Goal: Task Accomplishment & Management: Complete application form

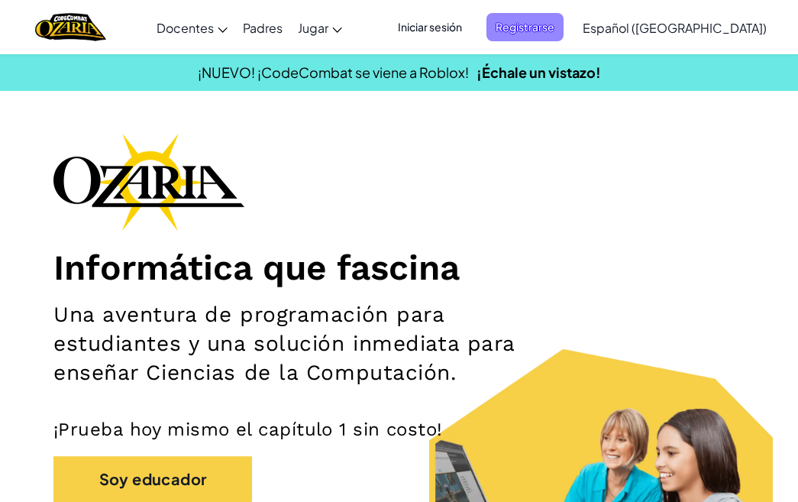
click at [542, 38] on span "Registrarse" at bounding box center [525, 27] width 77 height 28
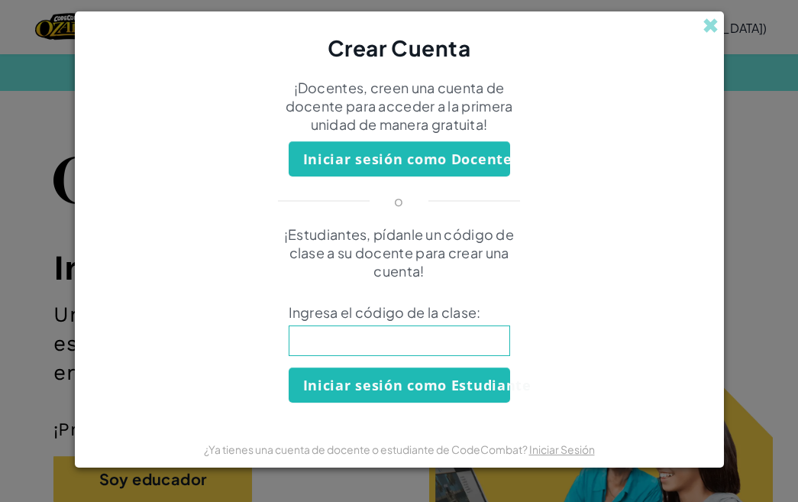
paste input "WatchFarmSand"
type input "WatchFarmSand"
click at [374, 390] on button "Iniciar sesión como Estudiante" at bounding box center [400, 385] width 222 height 35
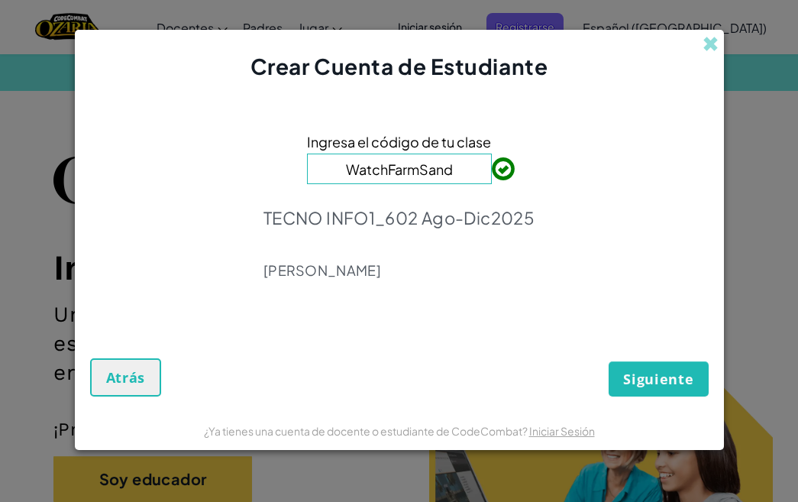
click at [649, 388] on button "Siguiente" at bounding box center [658, 378] width 99 height 35
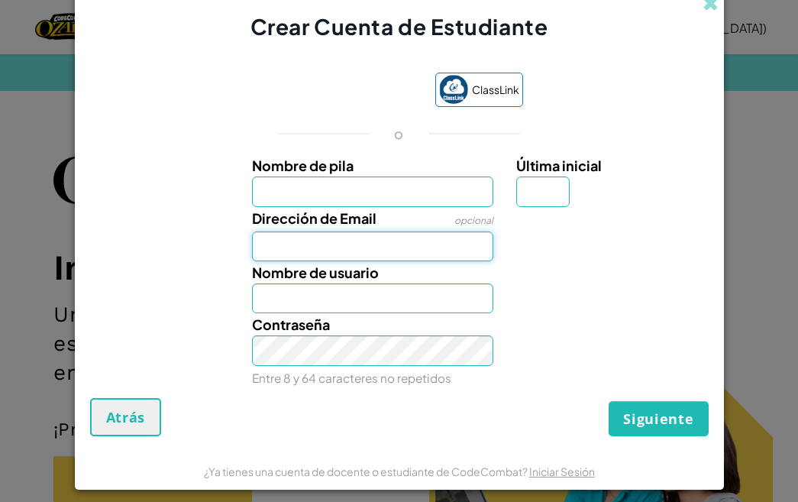
type input "s"
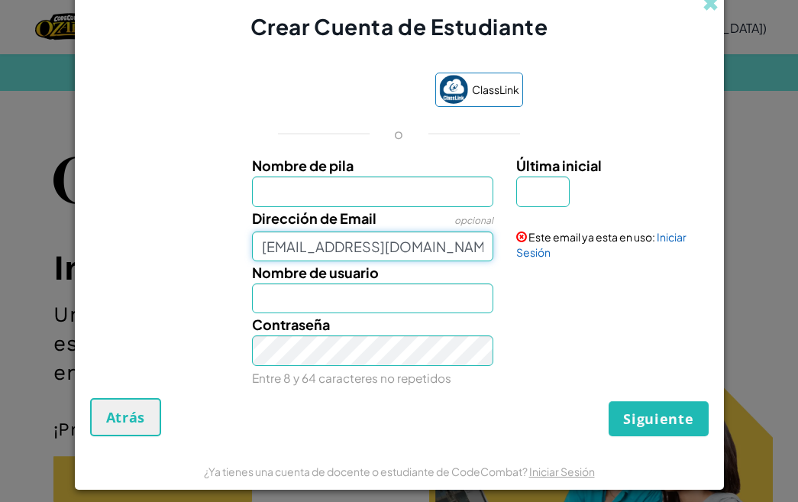
click at [474, 249] on input "sariishernandez888@gmail.com" at bounding box center [372, 247] width 241 height 30
type input "sari"
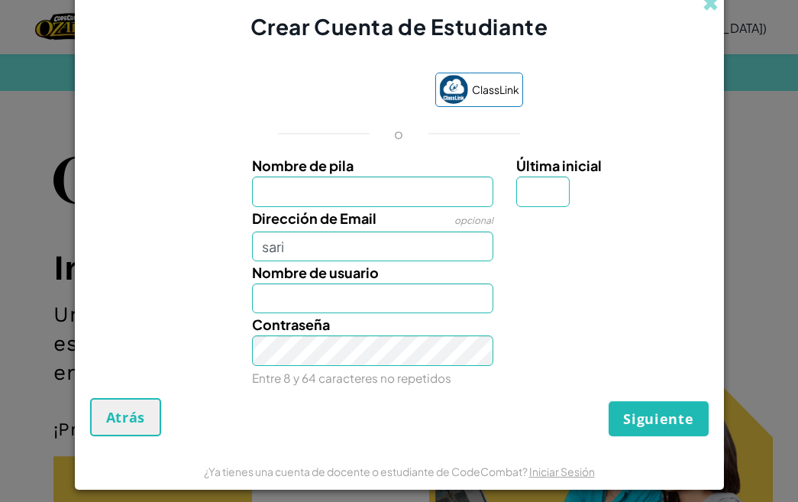
click at [306, 110] on div "ClassLink o Nombre de pila Última inicial Dirección de Email opcional sari Nomb…" at bounding box center [399, 228] width 619 height 342
click at [306, 83] on div "Acceder con Google. Se abre en una pestaña nueva" at bounding box center [347, 91] width 145 height 34
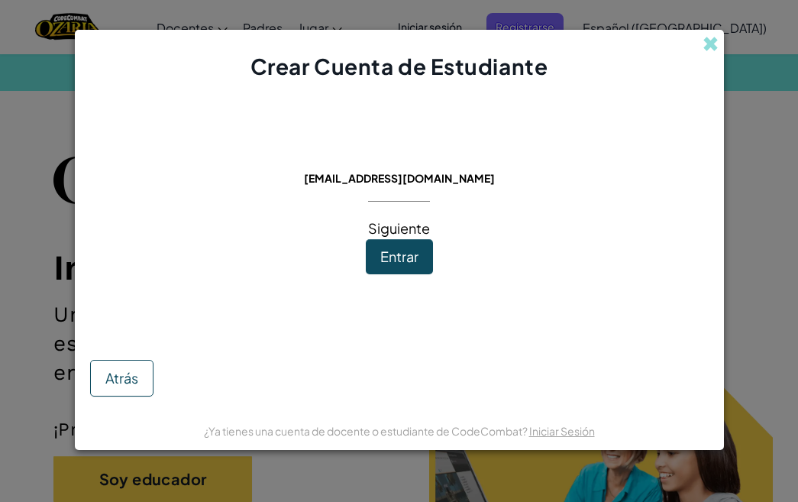
click at [397, 265] on span "Entrar" at bounding box center [399, 257] width 38 height 18
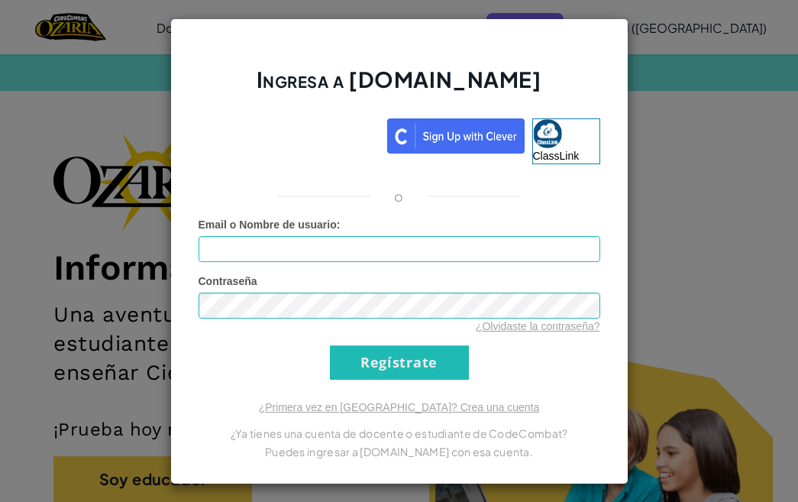
scroll to position [5, 0]
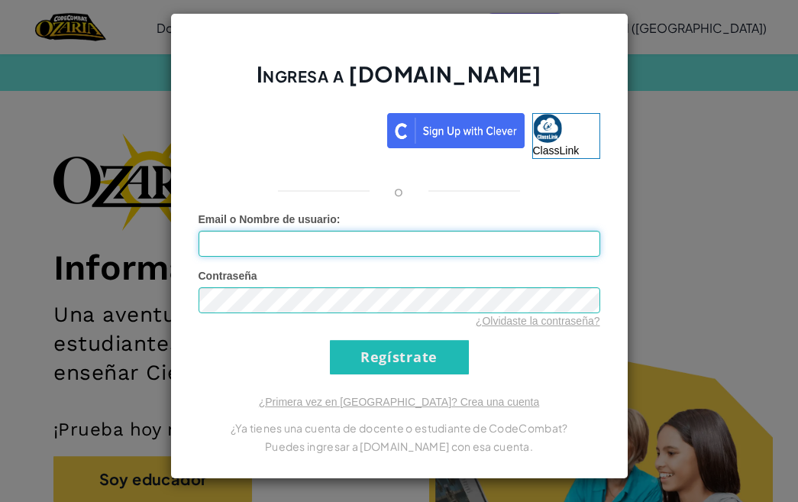
click at [393, 252] on input "Email o Nombre de usuario :" at bounding box center [400, 244] width 402 height 26
type input "sariishernandez888@gmail.com"
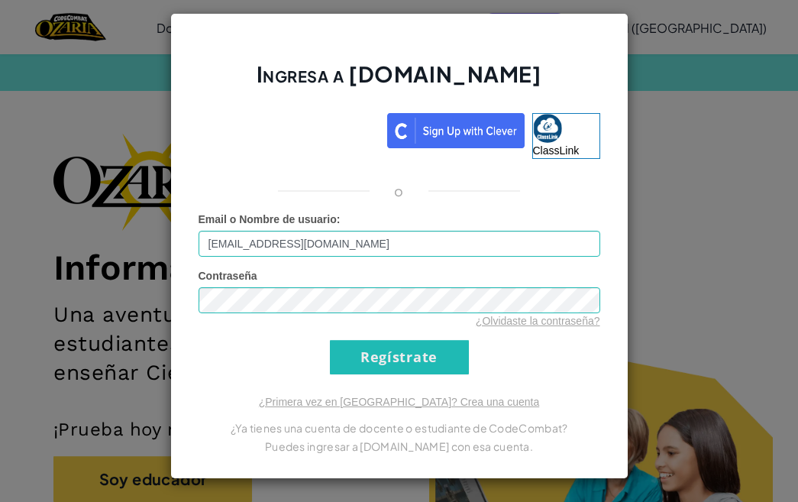
click at [400, 344] on input "Regístrate" at bounding box center [399, 357] width 139 height 34
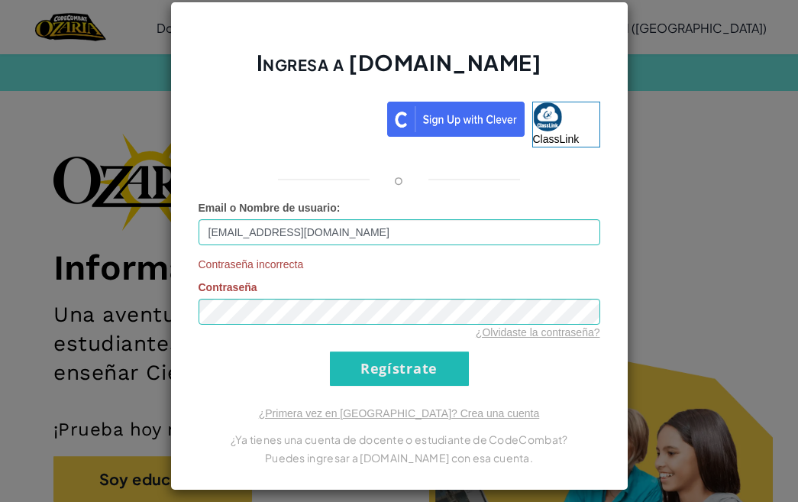
click at [367, 287] on div "Contraseña incorrecta Contraseña ¿Olvidaste la contraseña?" at bounding box center [400, 298] width 402 height 83
click at [373, 364] on input "Regístrate" at bounding box center [399, 368] width 139 height 34
click at [453, 373] on input "Regístrate" at bounding box center [399, 368] width 139 height 34
click at [328, 374] on form "Email o Nombre de usuario : sariishernandez888@gmail.com Contraseña incorrecta …" at bounding box center [400, 293] width 402 height 186
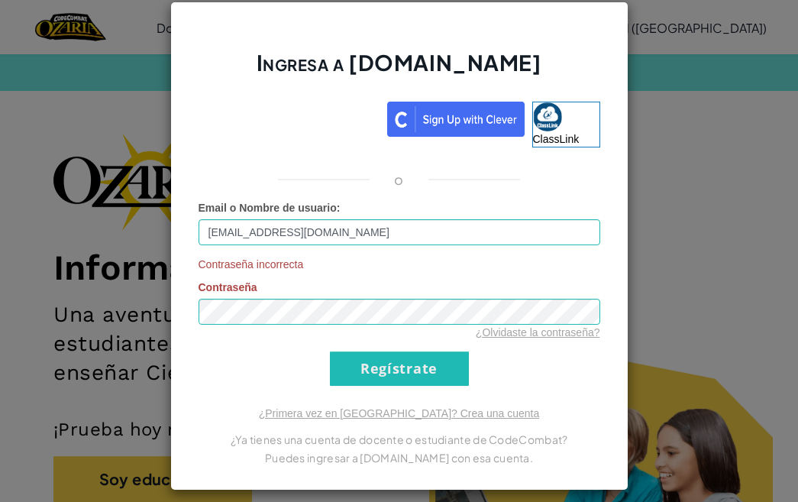
click at [351, 371] on input "Regístrate" at bounding box center [399, 368] width 139 height 34
click at [368, 416] on link "¿Primera vez en Ozaria? Crea una cuenta" at bounding box center [399, 413] width 281 height 12
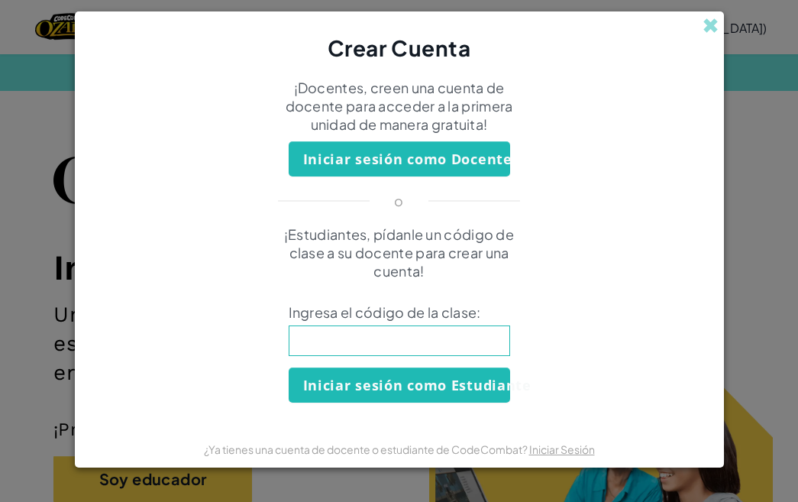
paste input "WatchFarmSand"
type input "WatchFarmSand"
click at [369, 377] on button "Iniciar sesión como Estudiante" at bounding box center [400, 385] width 222 height 35
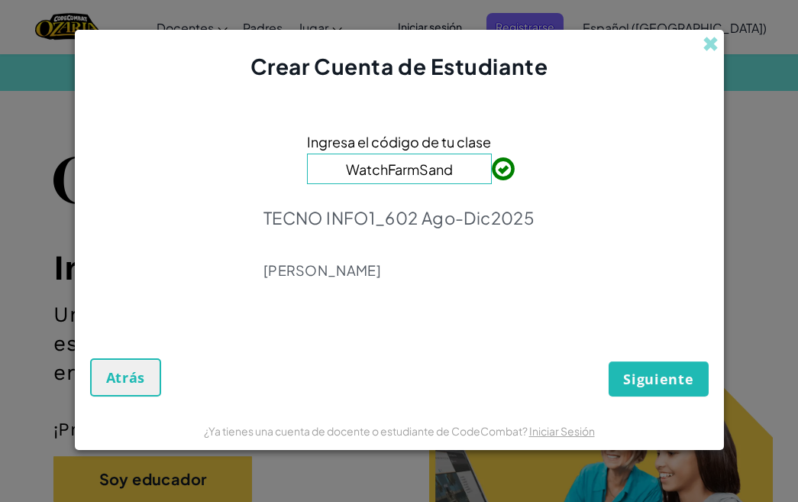
click at [640, 386] on span "Siguiente" at bounding box center [658, 379] width 70 height 18
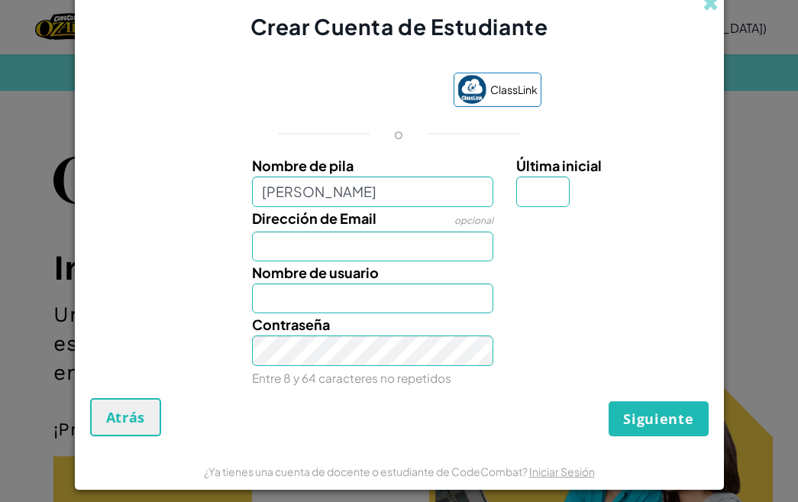
type input "sarahi"
type input "Sarahi"
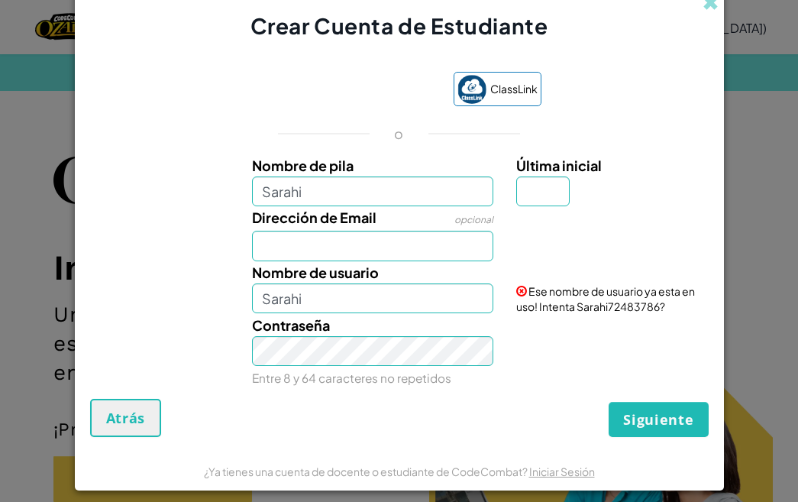
click at [572, 183] on div "Última inicial" at bounding box center [610, 180] width 189 height 52
click at [560, 183] on input "Última inicial" at bounding box center [542, 191] width 53 height 30
type input "h"
type input "SarahiH"
click at [351, 244] on input "Dirección de Email" at bounding box center [372, 246] width 241 height 30
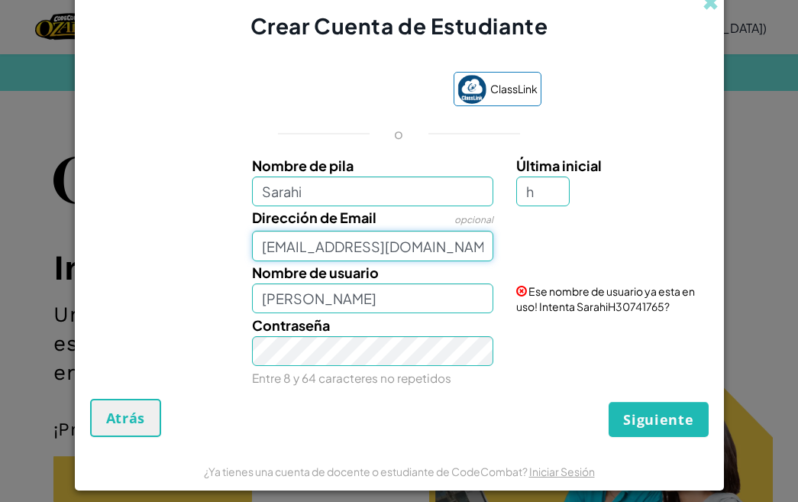
type input "[EMAIL_ADDRESS][DOMAIN_NAME]"
click at [545, 296] on div "Ese nombre de usuario ya esta en uso! Intenta SarahiH30741765?" at bounding box center [611, 287] width 212 height 53
click at [633, 422] on span "Siguiente" at bounding box center [658, 419] width 70 height 18
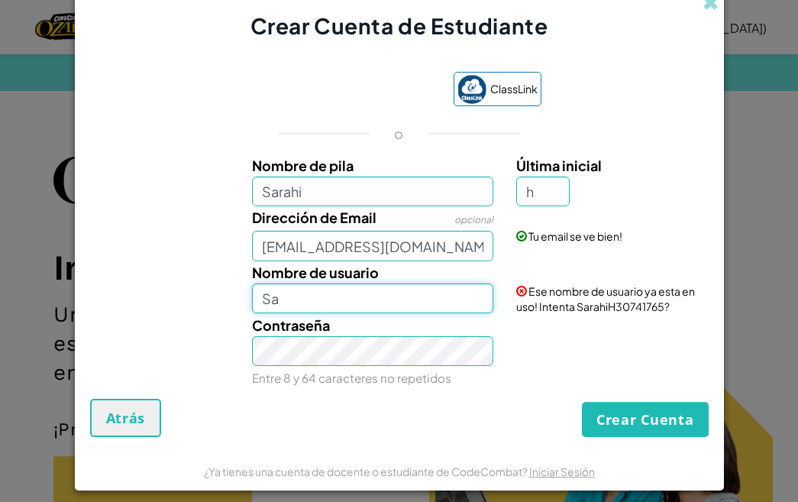
type input "S"
type input "angeles sarahi"
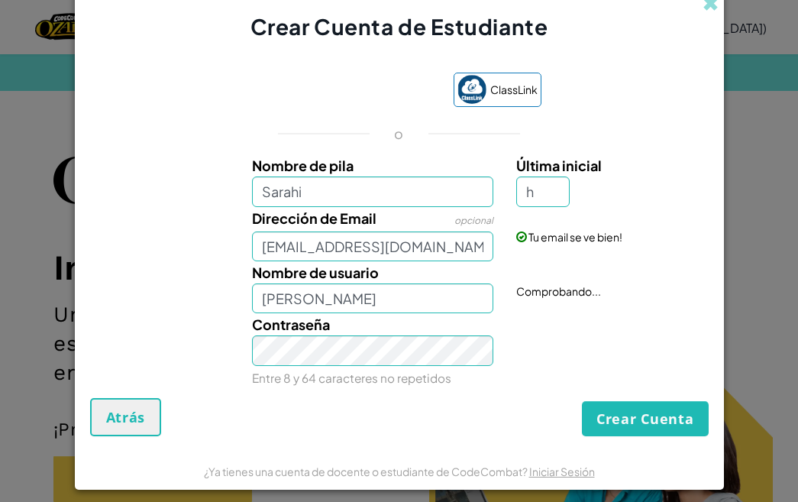
click at [632, 419] on button "Crear Cuenta" at bounding box center [645, 418] width 127 height 35
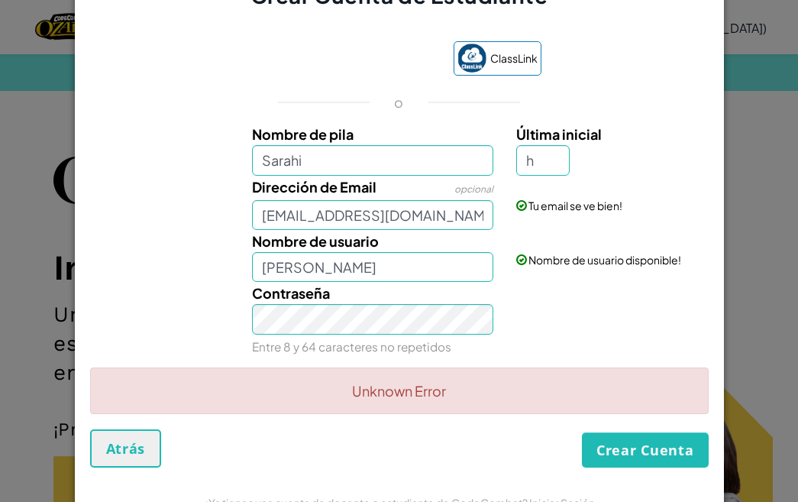
click at [634, 461] on button "Crear Cuenta" at bounding box center [645, 449] width 127 height 35
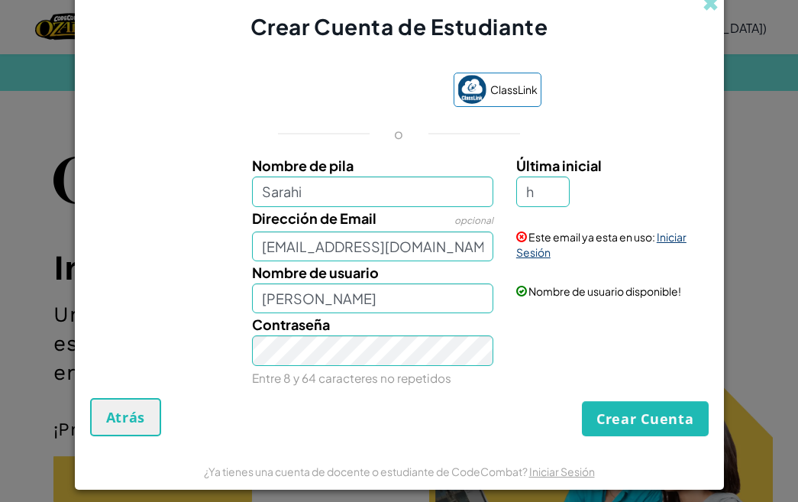
click at [668, 242] on link "Iniciar Sesión" at bounding box center [601, 244] width 170 height 29
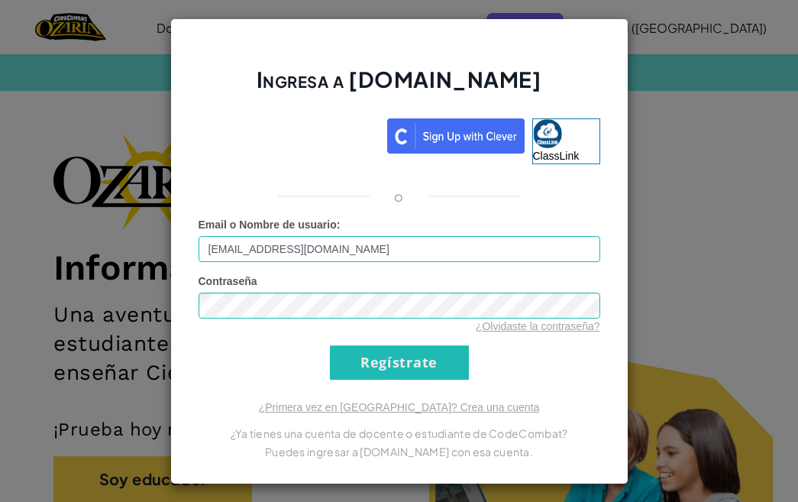
click at [353, 360] on input "Regístrate" at bounding box center [399, 362] width 139 height 34
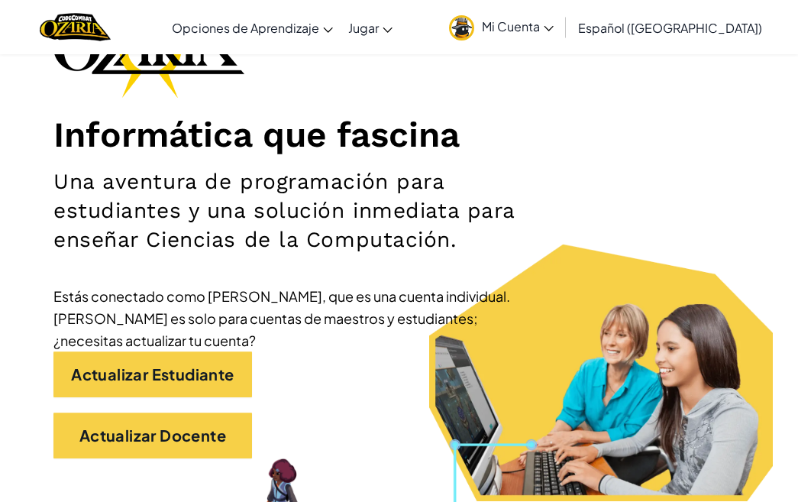
scroll to position [141, 0]
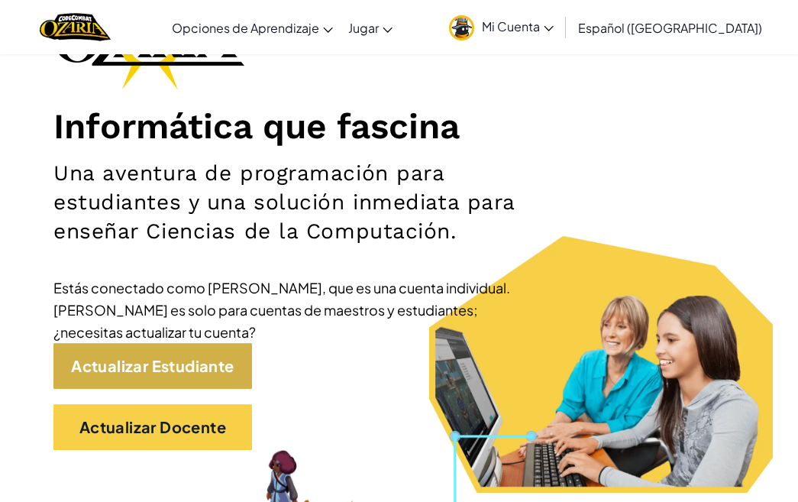
click at [197, 365] on link "Actualizar Estudiante" at bounding box center [152, 366] width 199 height 46
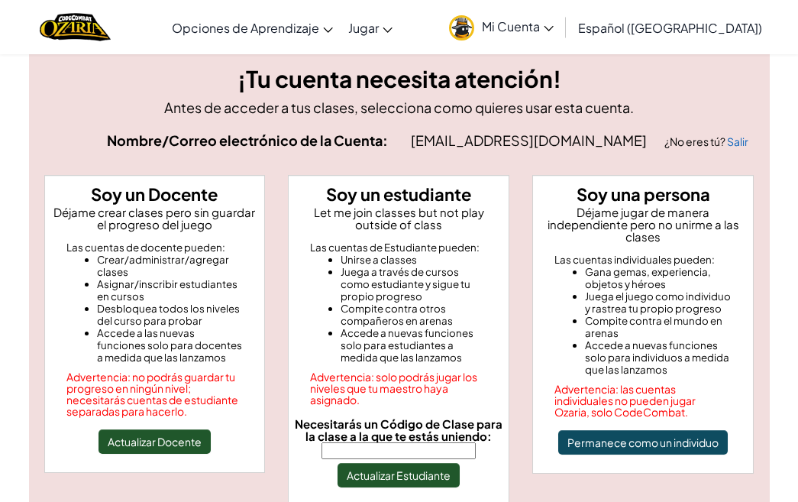
scroll to position [20, 0]
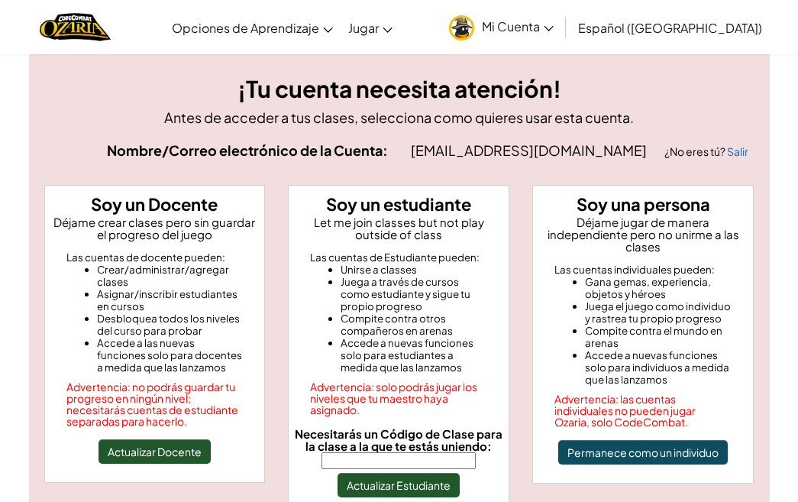
click at [177, 154] on strong "Nombre/Correo electrónico de la Cuenta:" at bounding box center [247, 150] width 281 height 18
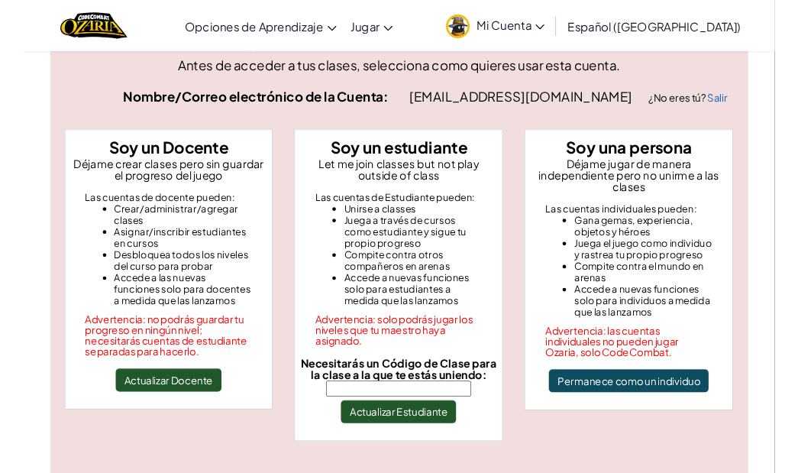
scroll to position [73, 0]
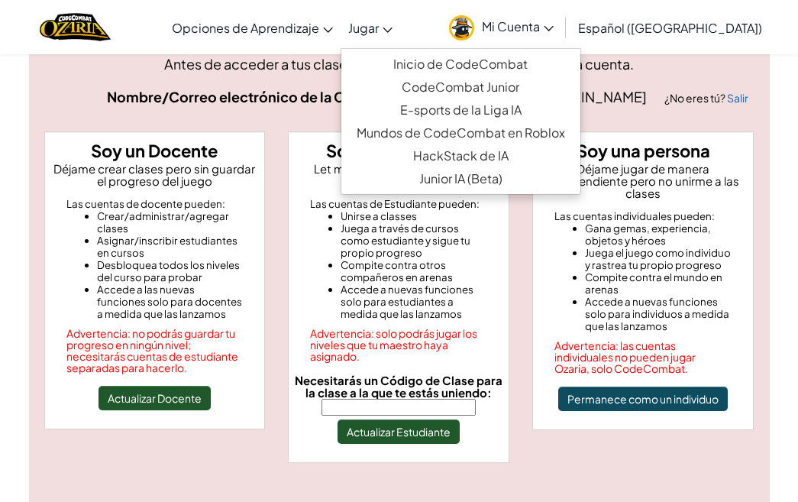
click at [400, 26] on link "Jugar" at bounding box center [371, 27] width 60 height 41
click at [319, 119] on div "¡Tu cuenta necesita atención! Antes de acceder a tus clases, selecciona como qu…" at bounding box center [399, 266] width 733 height 497
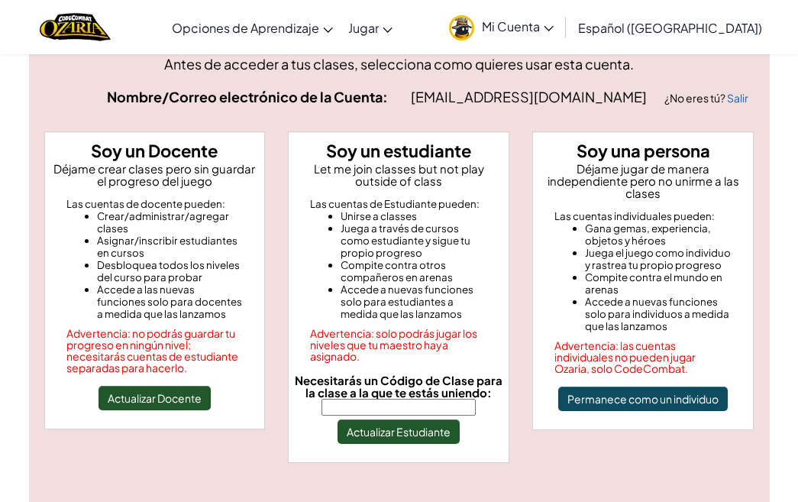
click at [554, 26] on span "Mi Cuenta" at bounding box center [518, 26] width 72 height 16
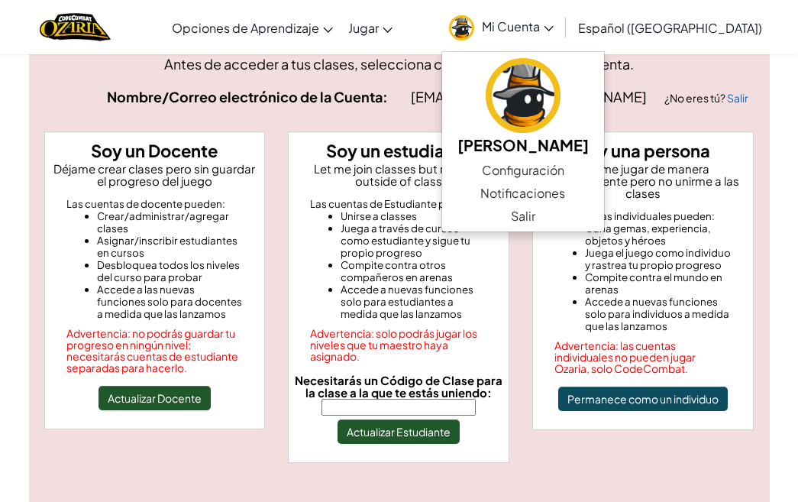
click at [448, 100] on span "[EMAIL_ADDRESS][DOMAIN_NAME]" at bounding box center [530, 97] width 238 height 18
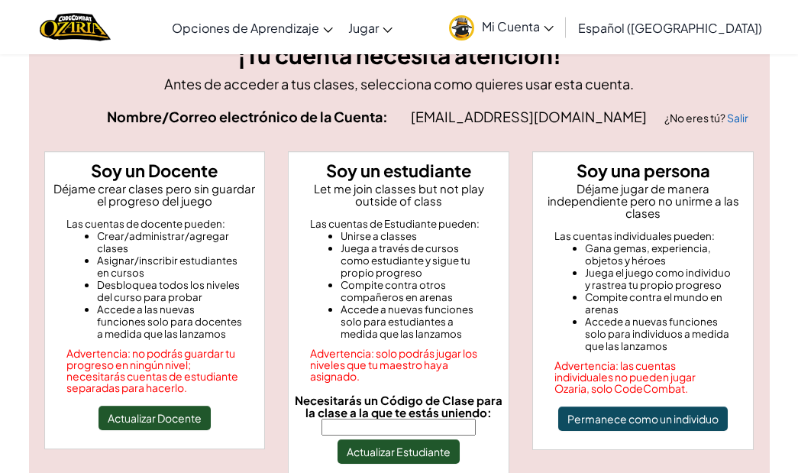
scroll to position [50, 0]
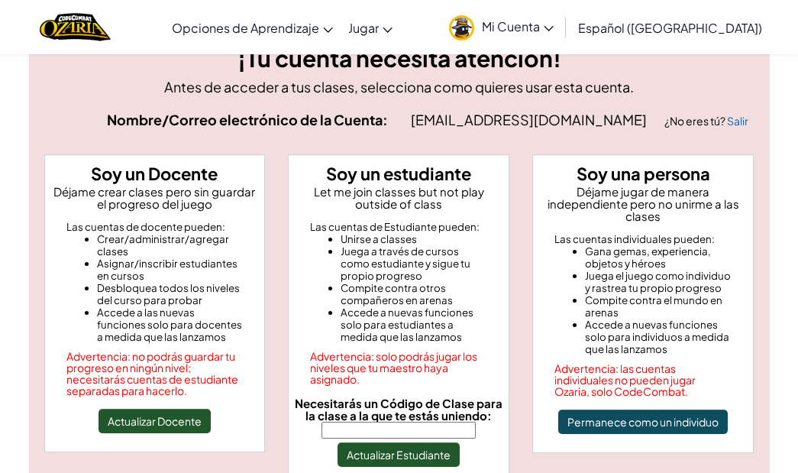
click at [550, 116] on span "[EMAIL_ADDRESS][DOMAIN_NAME]" at bounding box center [530, 120] width 238 height 18
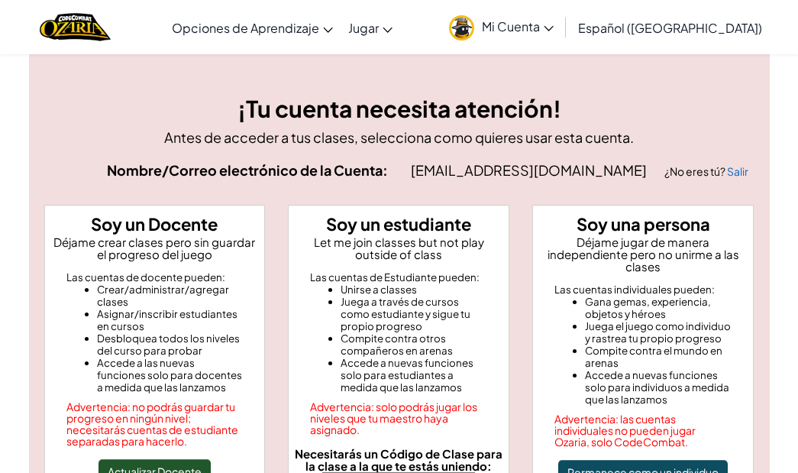
scroll to position [0, 0]
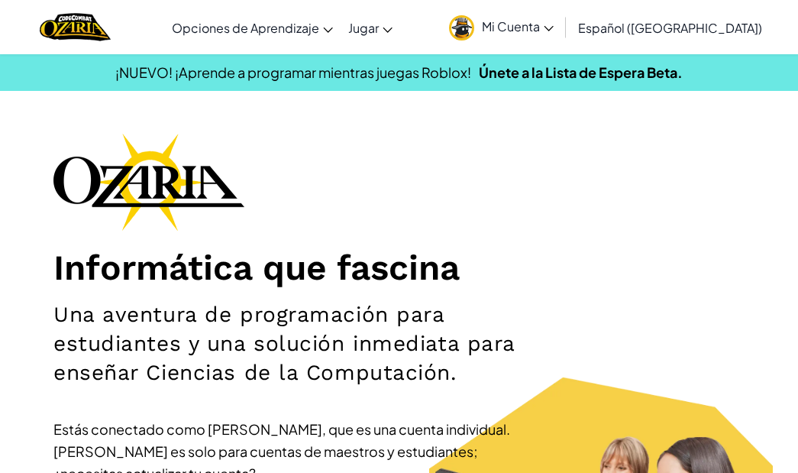
click at [554, 32] on span "Mi Cuenta" at bounding box center [518, 26] width 72 height 16
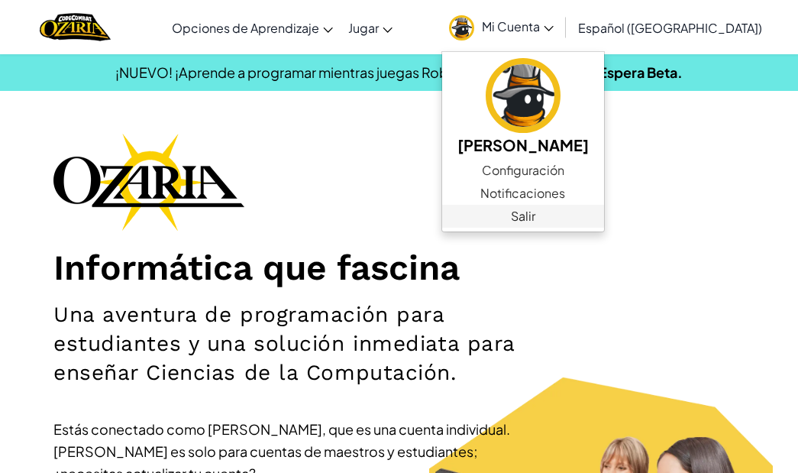
click at [548, 211] on link "Salir" at bounding box center [523, 216] width 162 height 23
